Goal: Transaction & Acquisition: Purchase product/service

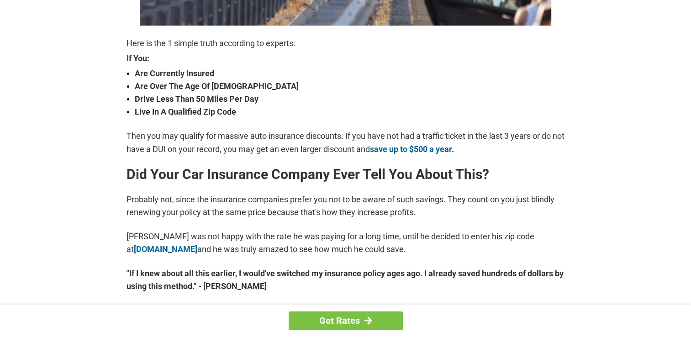
scroll to position [311, 0]
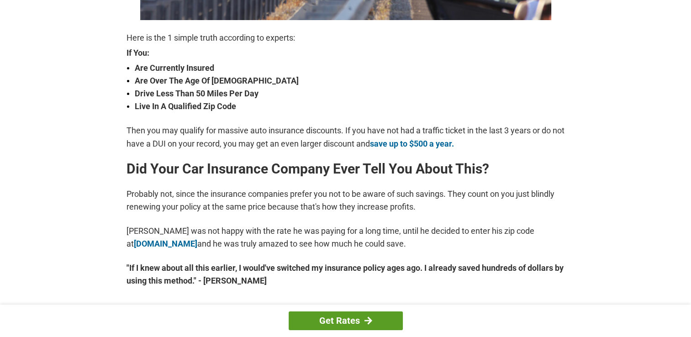
click at [352, 319] on link "Get Rates" at bounding box center [346, 321] width 114 height 19
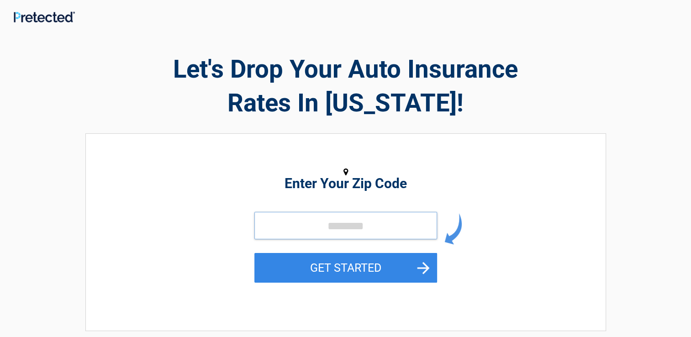
click at [265, 232] on input "tel" at bounding box center [345, 225] width 183 height 27
type input "*****"
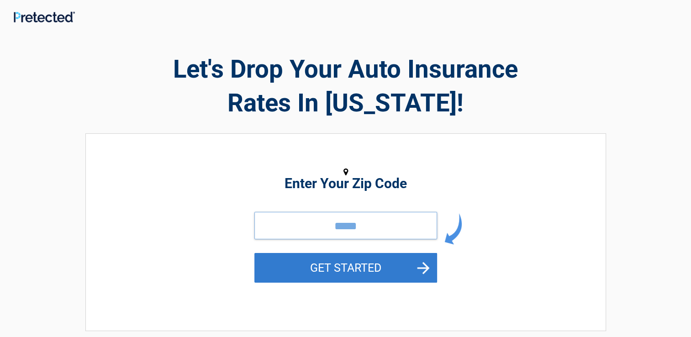
click at [254, 253] on button "GET STARTED" at bounding box center [345, 268] width 183 height 30
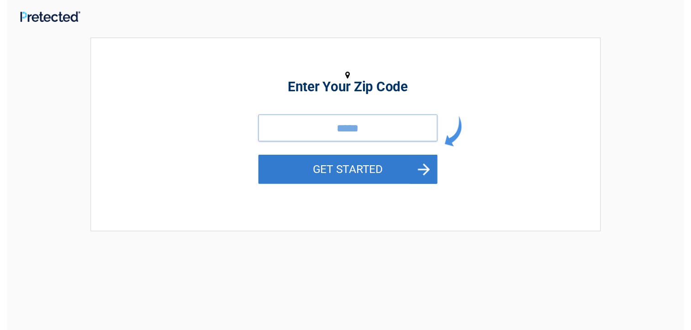
click at [257, 158] on button "GET STARTED" at bounding box center [348, 173] width 183 height 30
